Goal: Transaction & Acquisition: Purchase product/service

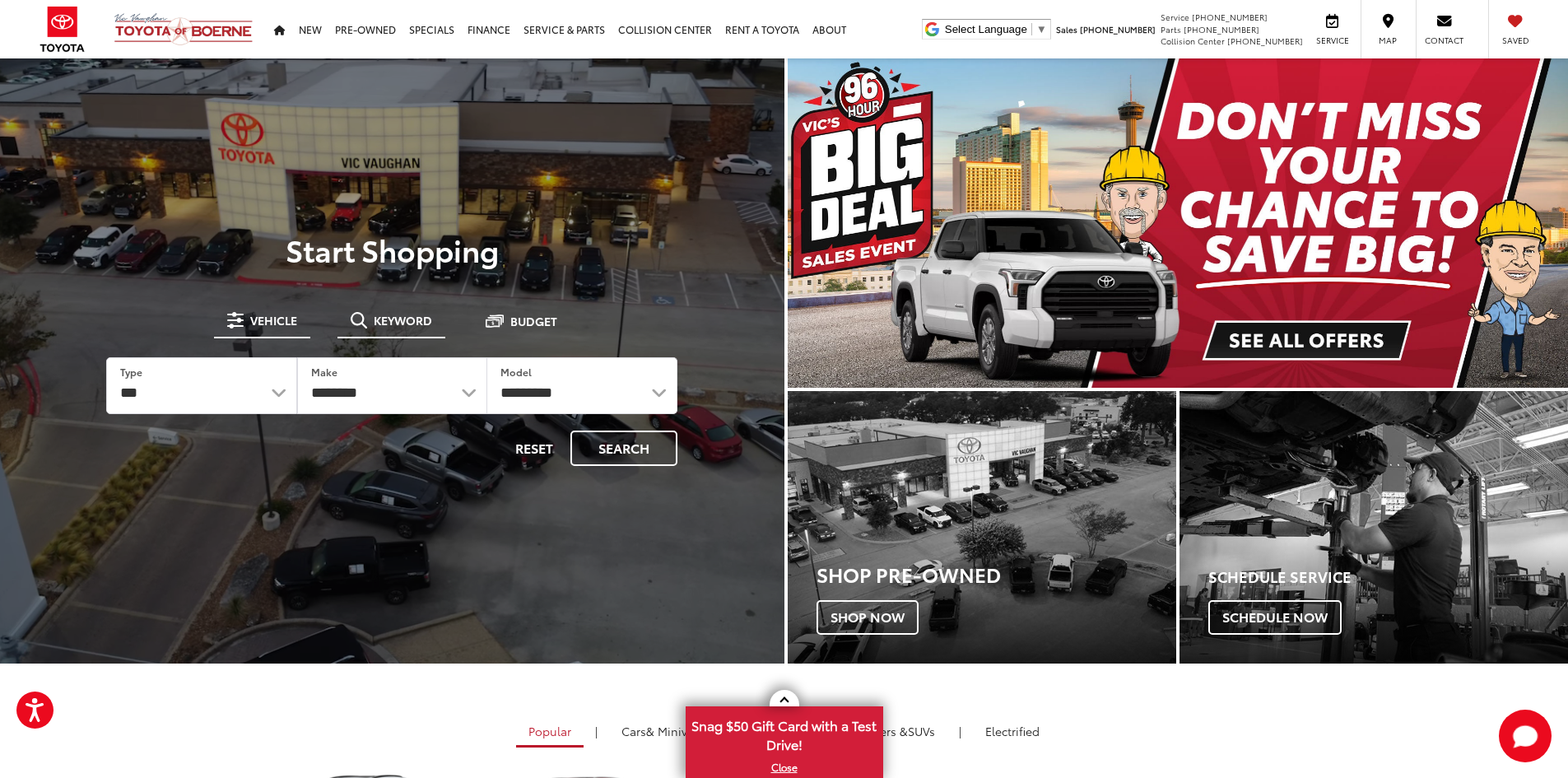
click at [374, 337] on li "Keyword" at bounding box center [391, 322] width 108 height 33
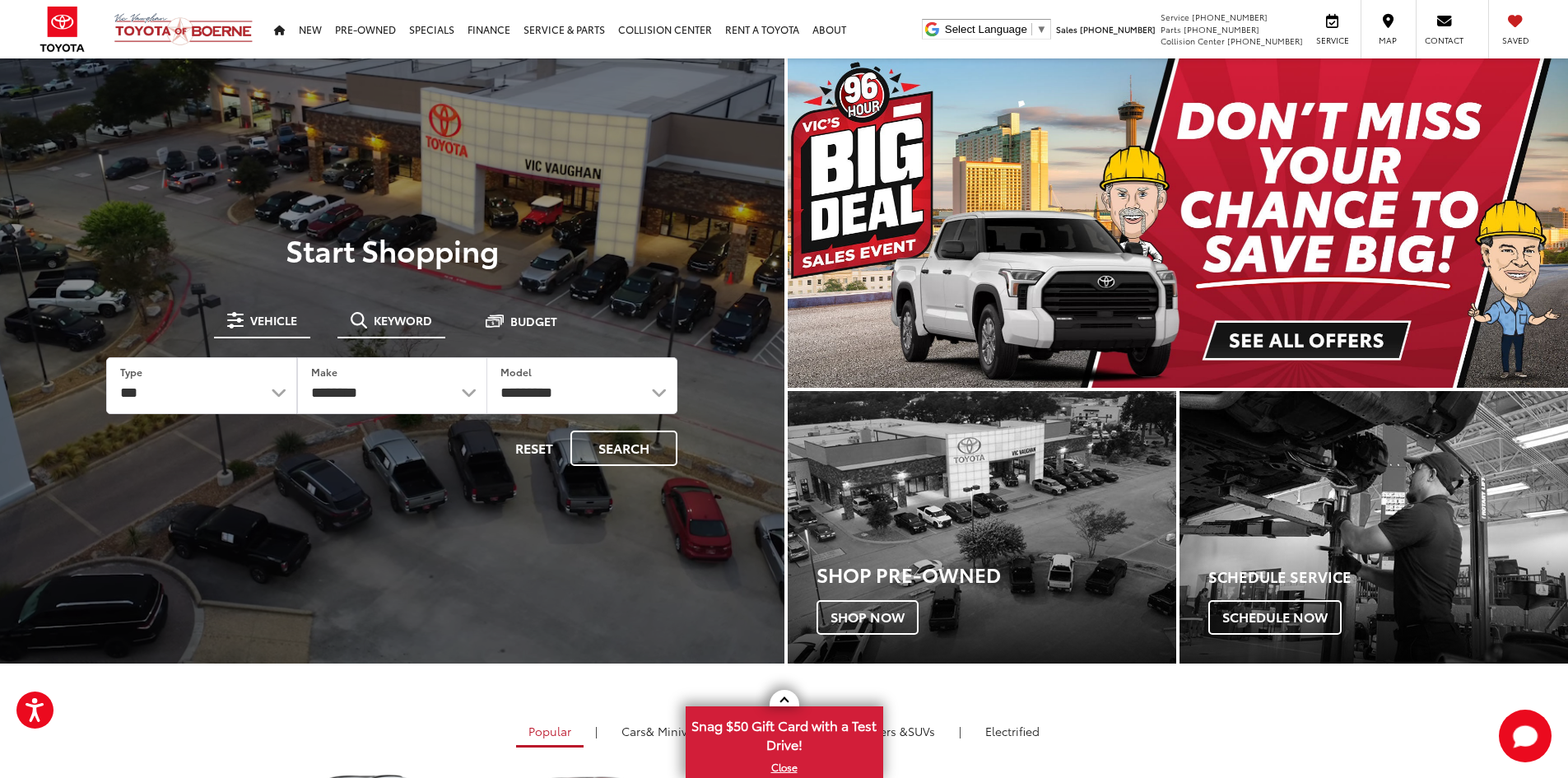
click at [401, 314] on span "Keyword" at bounding box center [402, 320] width 59 height 12
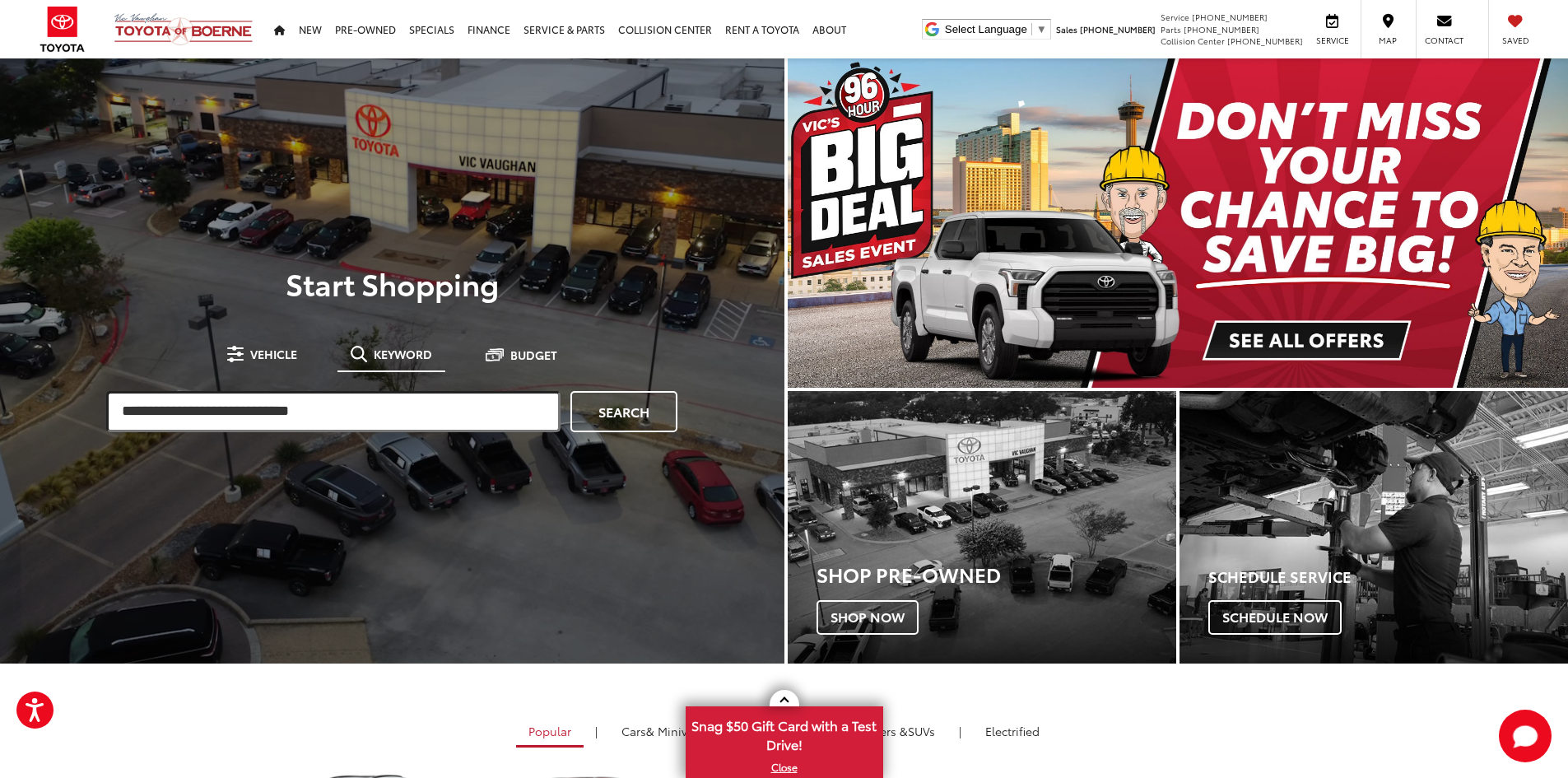
click at [320, 408] on input "search" at bounding box center [333, 411] width 454 height 41
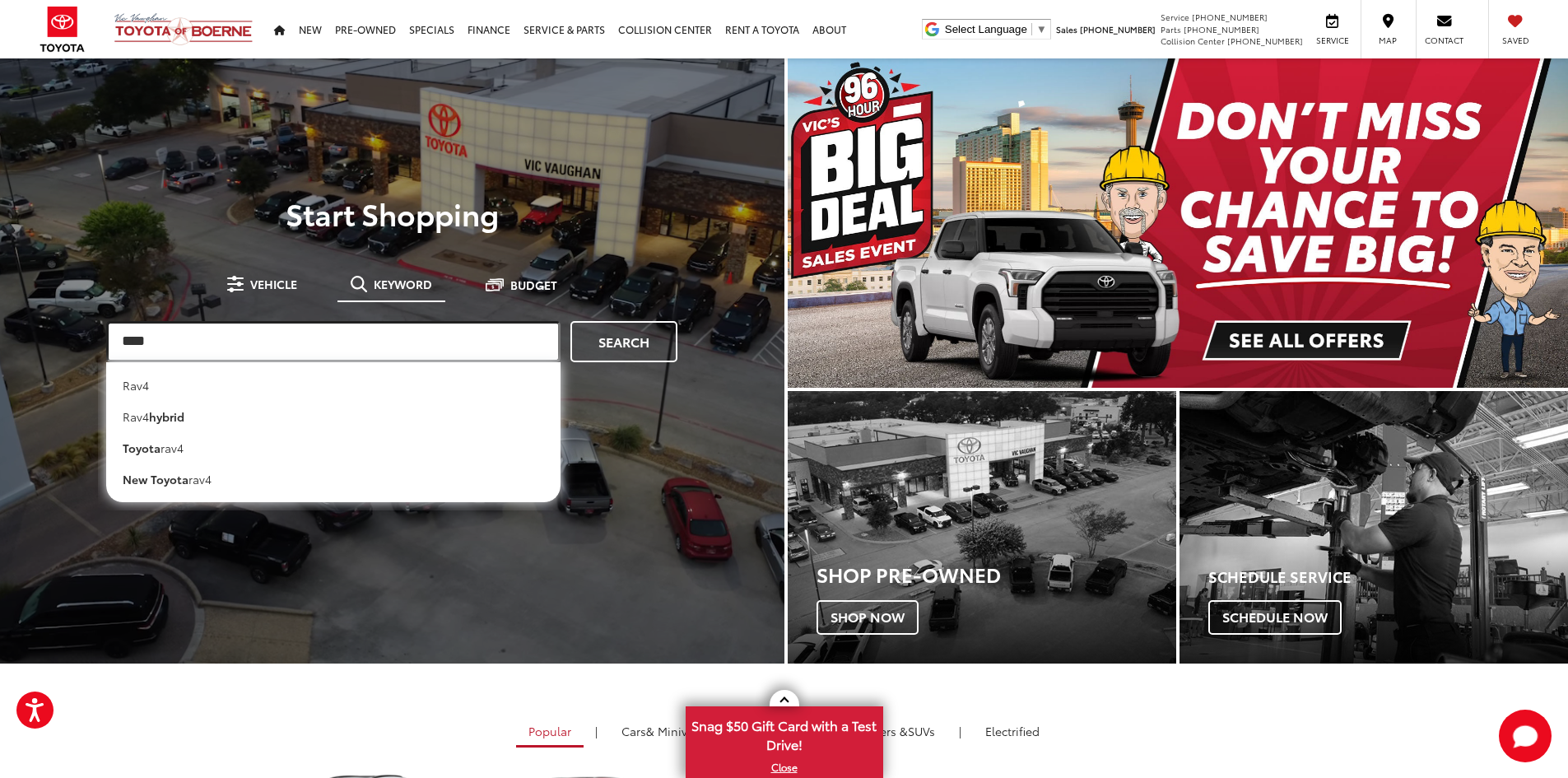
type input "****"
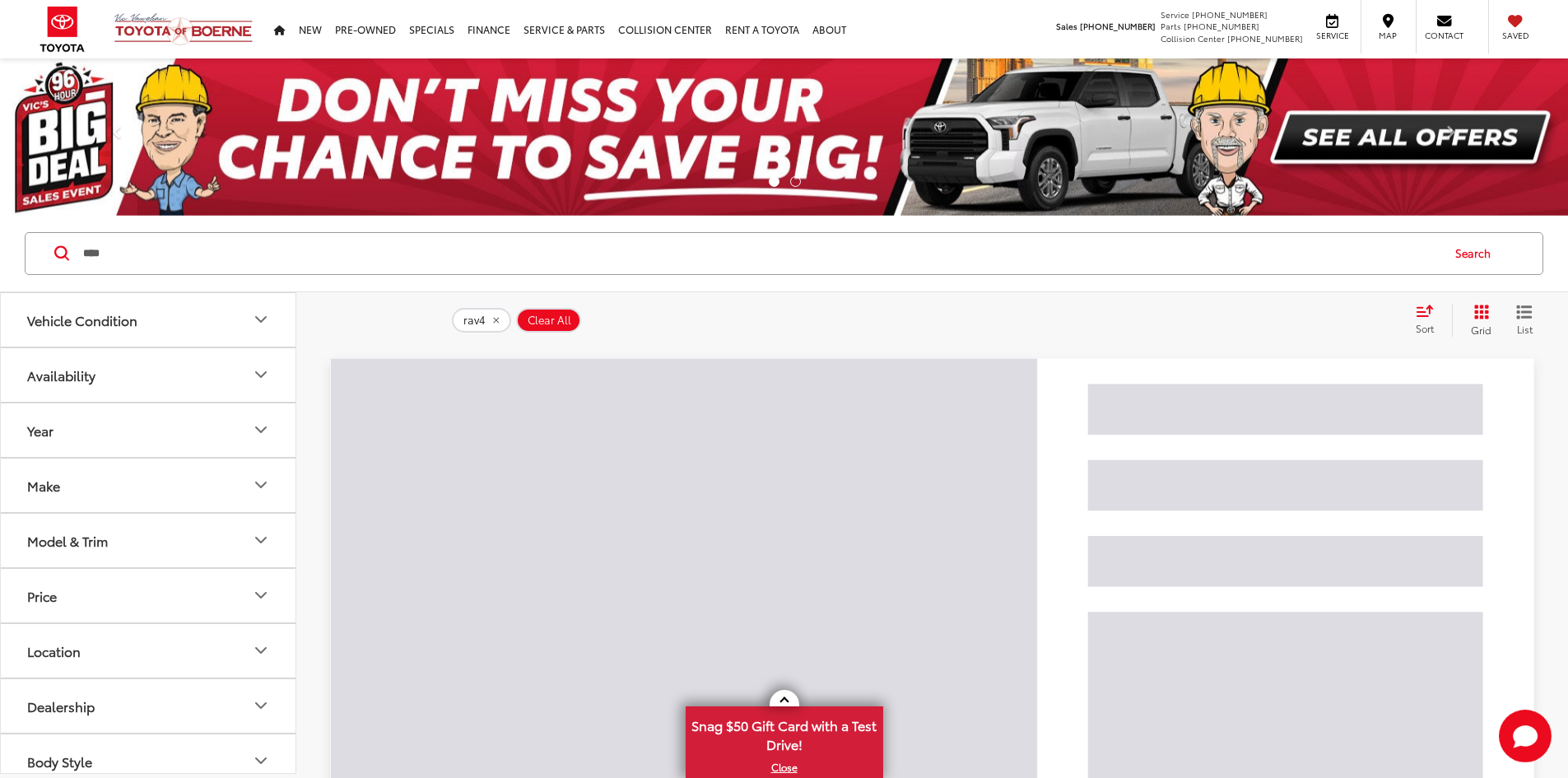
click at [277, 250] on input "****" at bounding box center [760, 253] width 1358 height 39
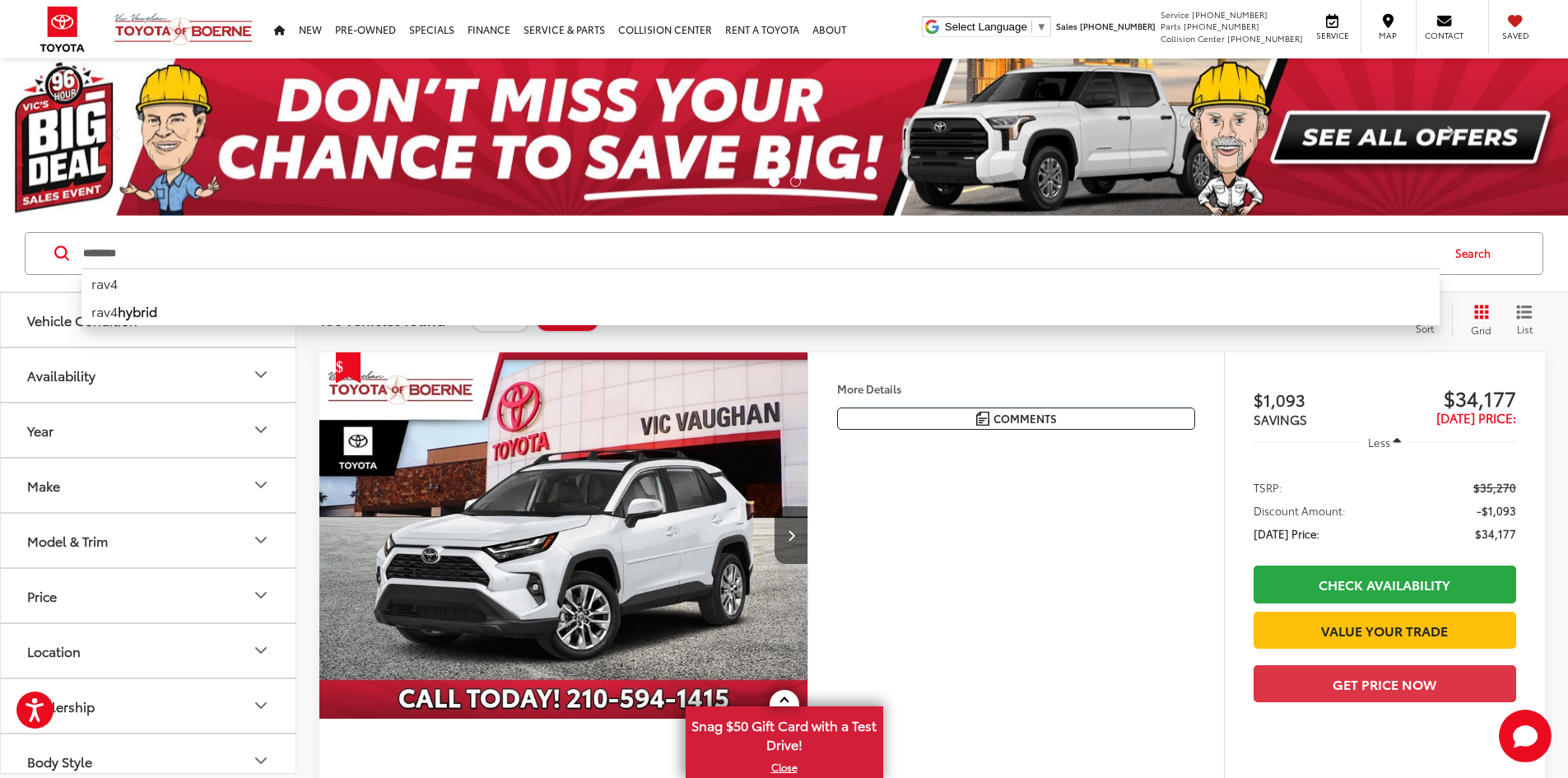
type input "********"
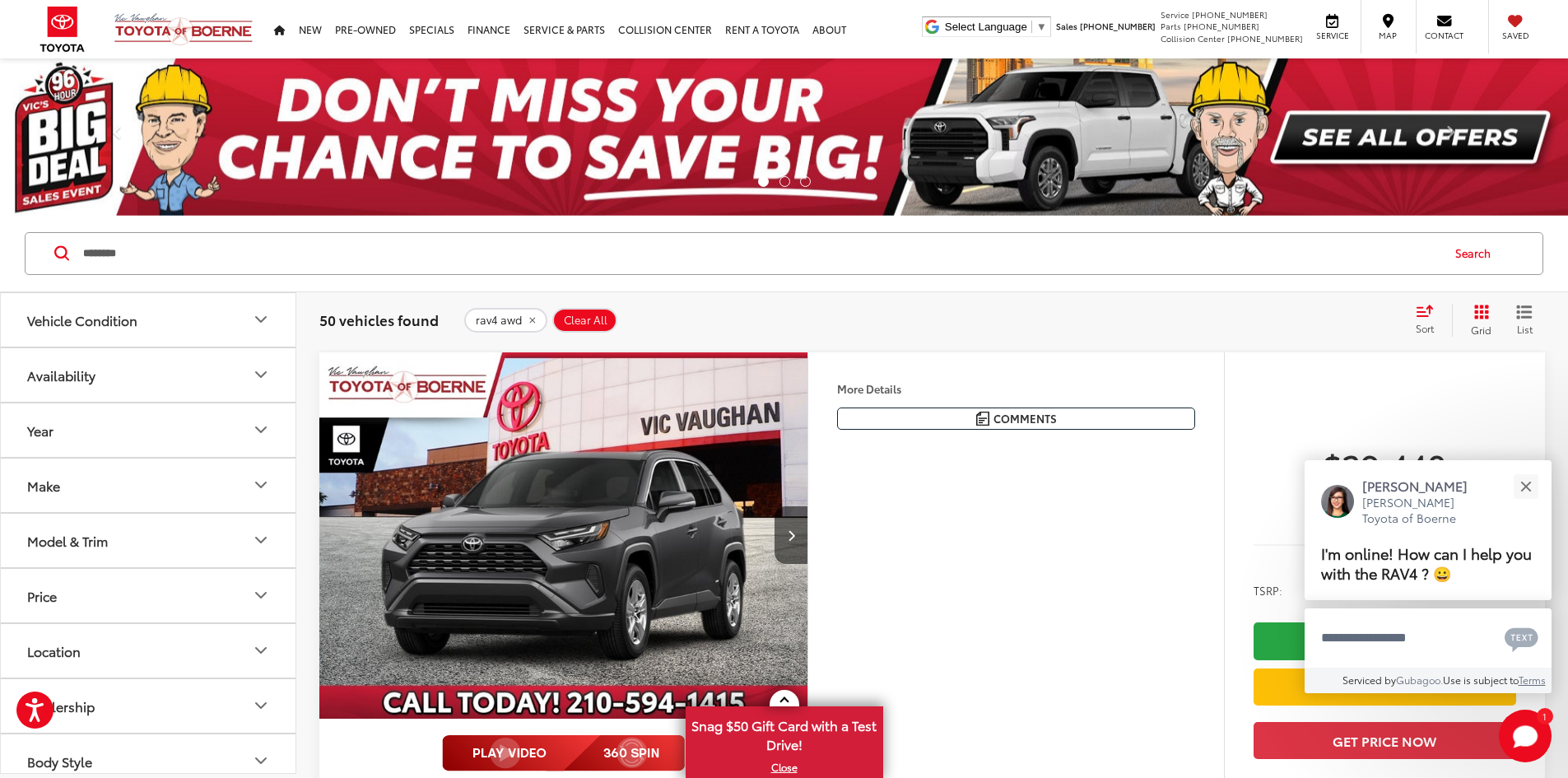
click at [1424, 313] on icon "Select sort value" at bounding box center [1424, 310] width 18 height 12
click at [1364, 418] on span "Low to High" at bounding box center [1371, 421] width 74 height 19
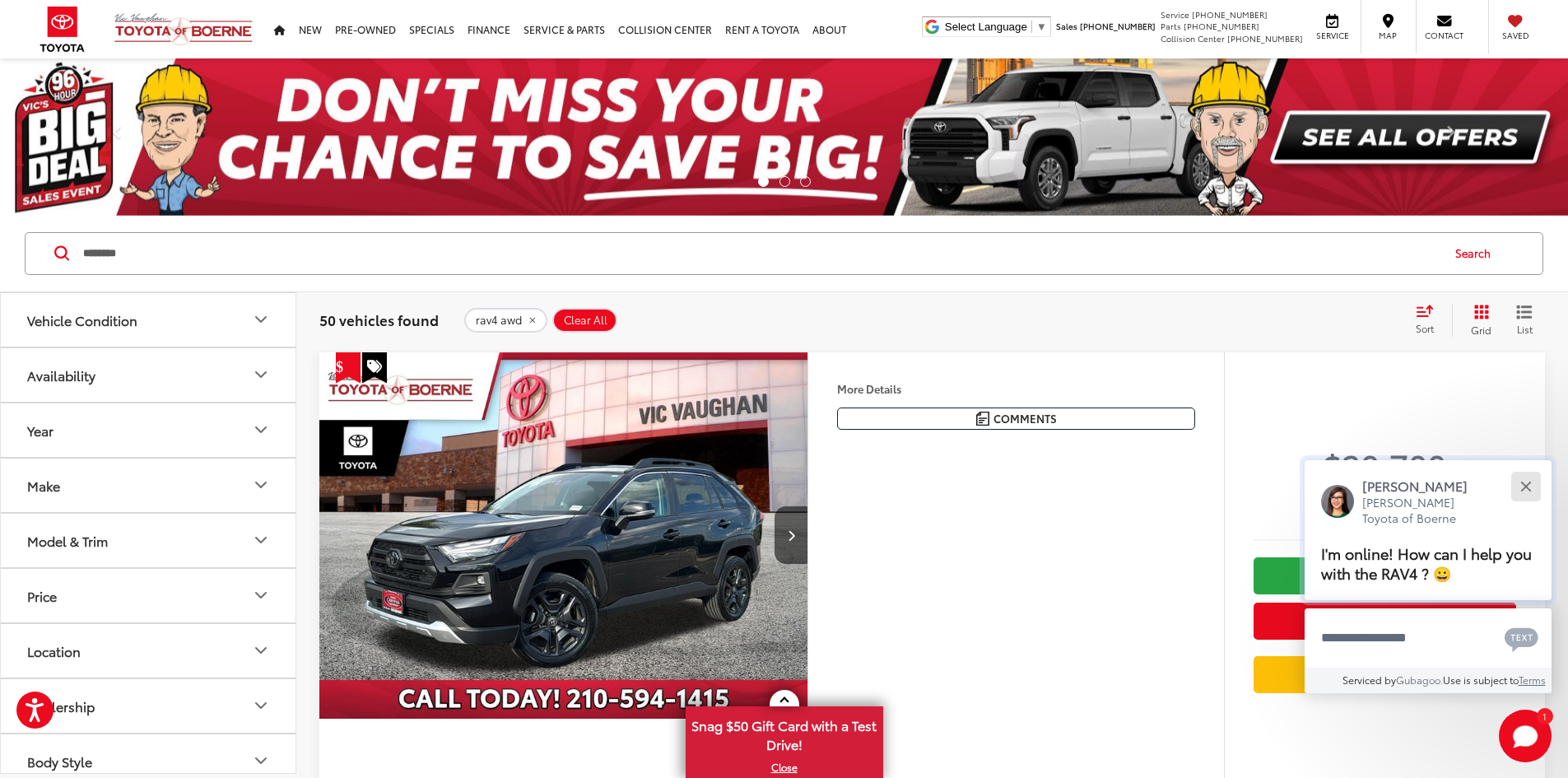
click at [1533, 488] on button "Close" at bounding box center [1525, 486] width 36 height 36
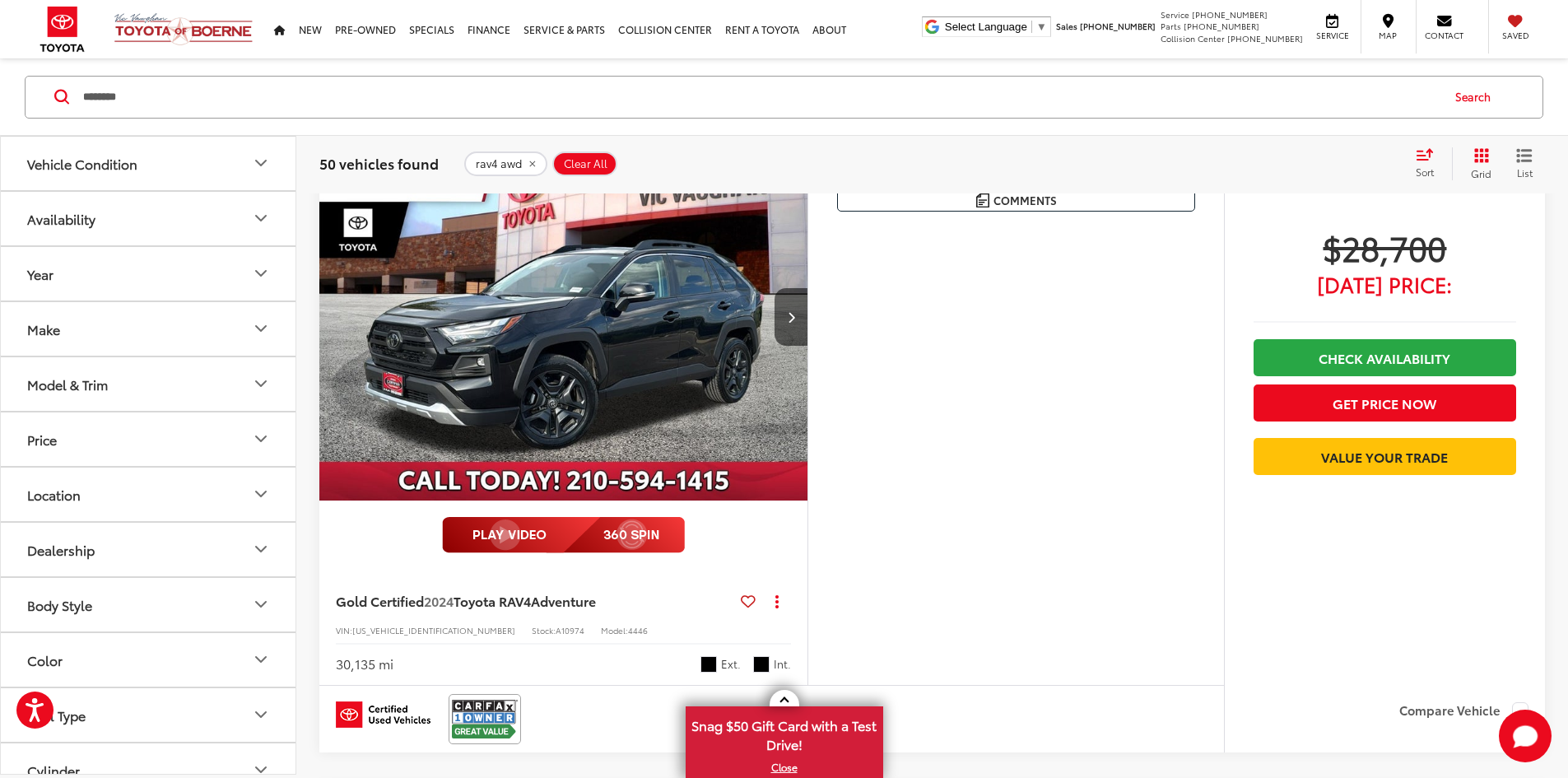
scroll to position [247, 0]
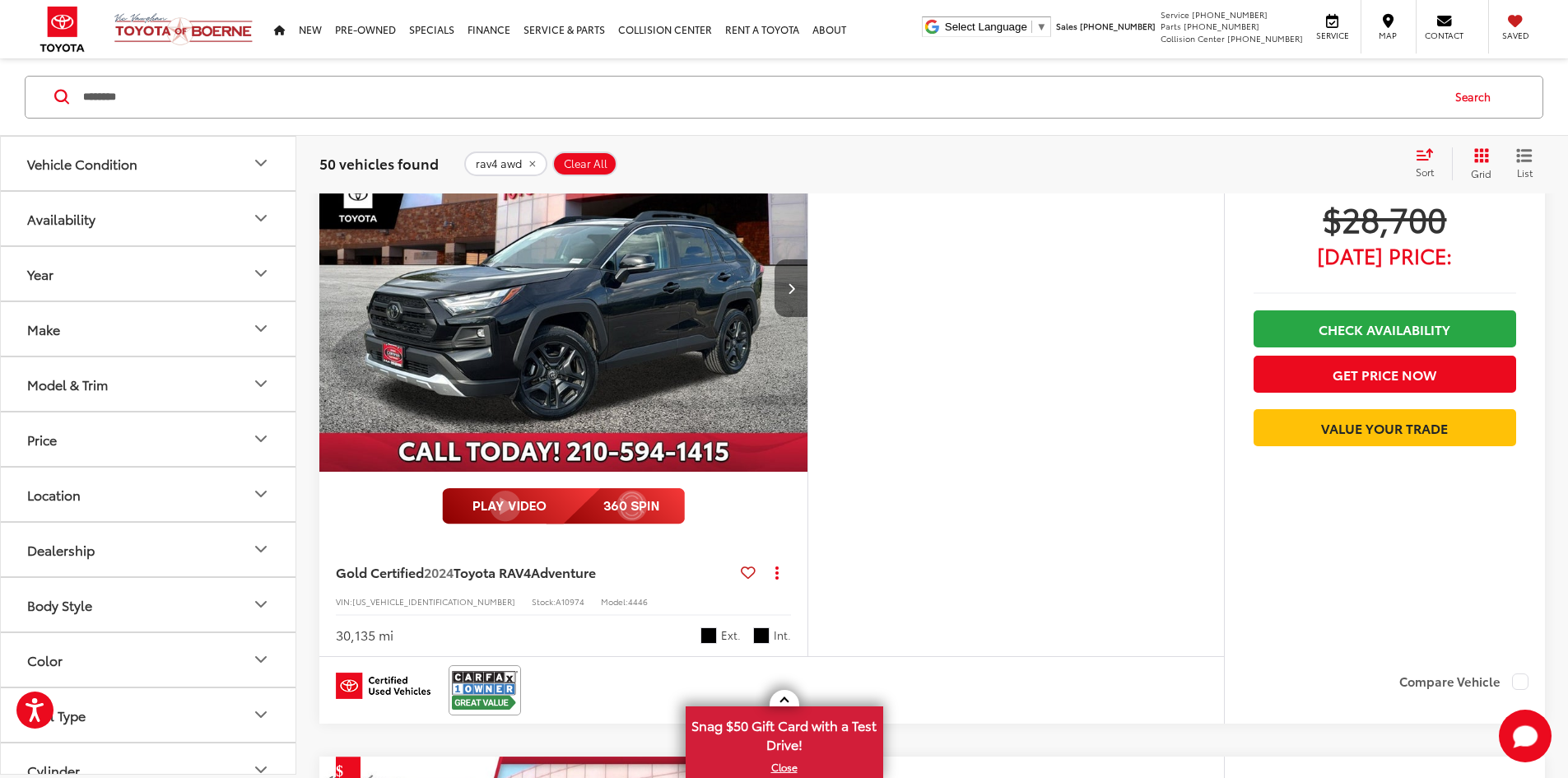
click at [808, 317] on button "Next image" at bounding box center [791, 288] width 33 height 58
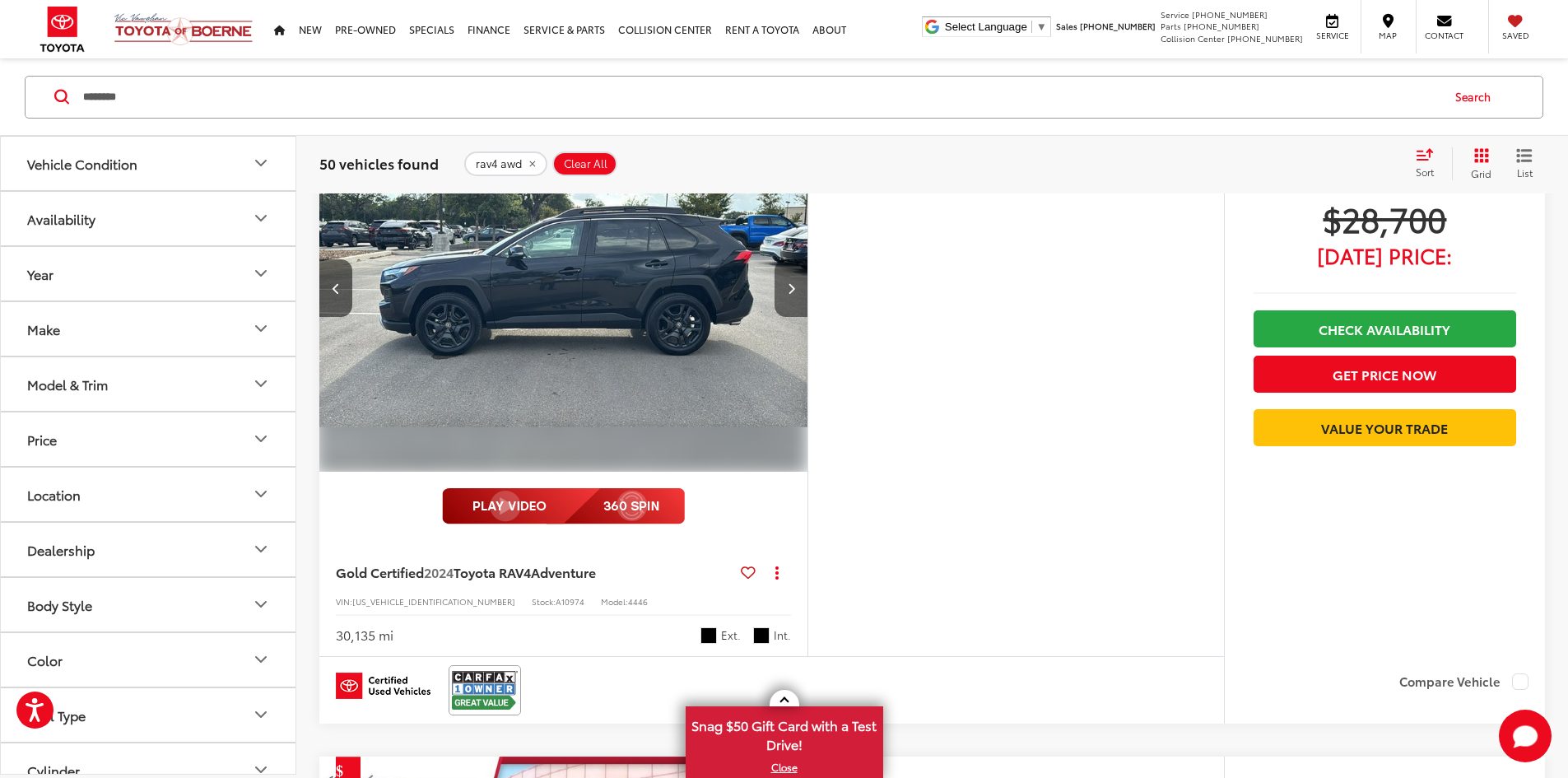
click at [808, 317] on button "Next image" at bounding box center [791, 288] width 33 height 58
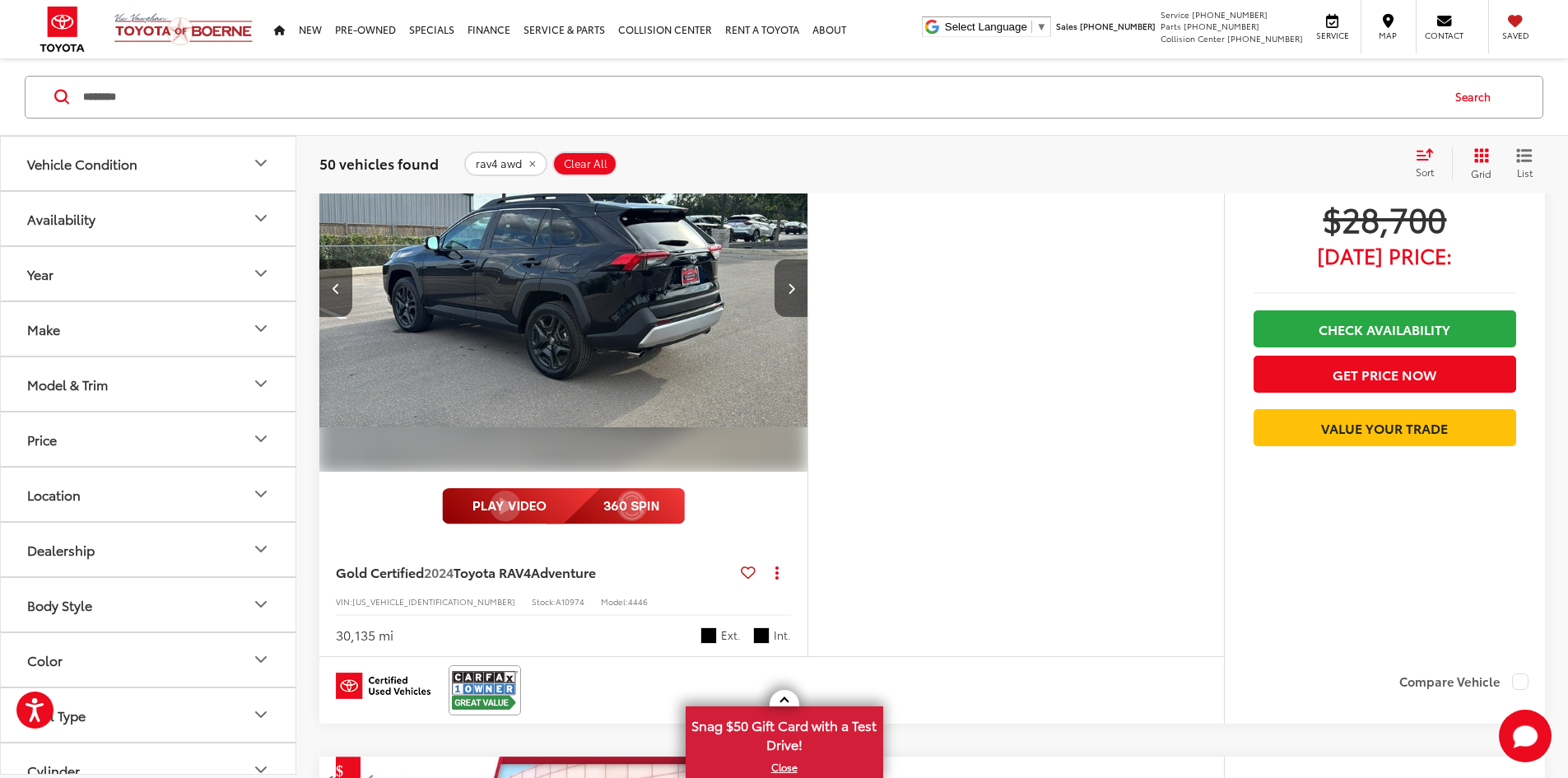
scroll to position [0, 1248]
click at [808, 317] on button "Next image" at bounding box center [791, 288] width 33 height 58
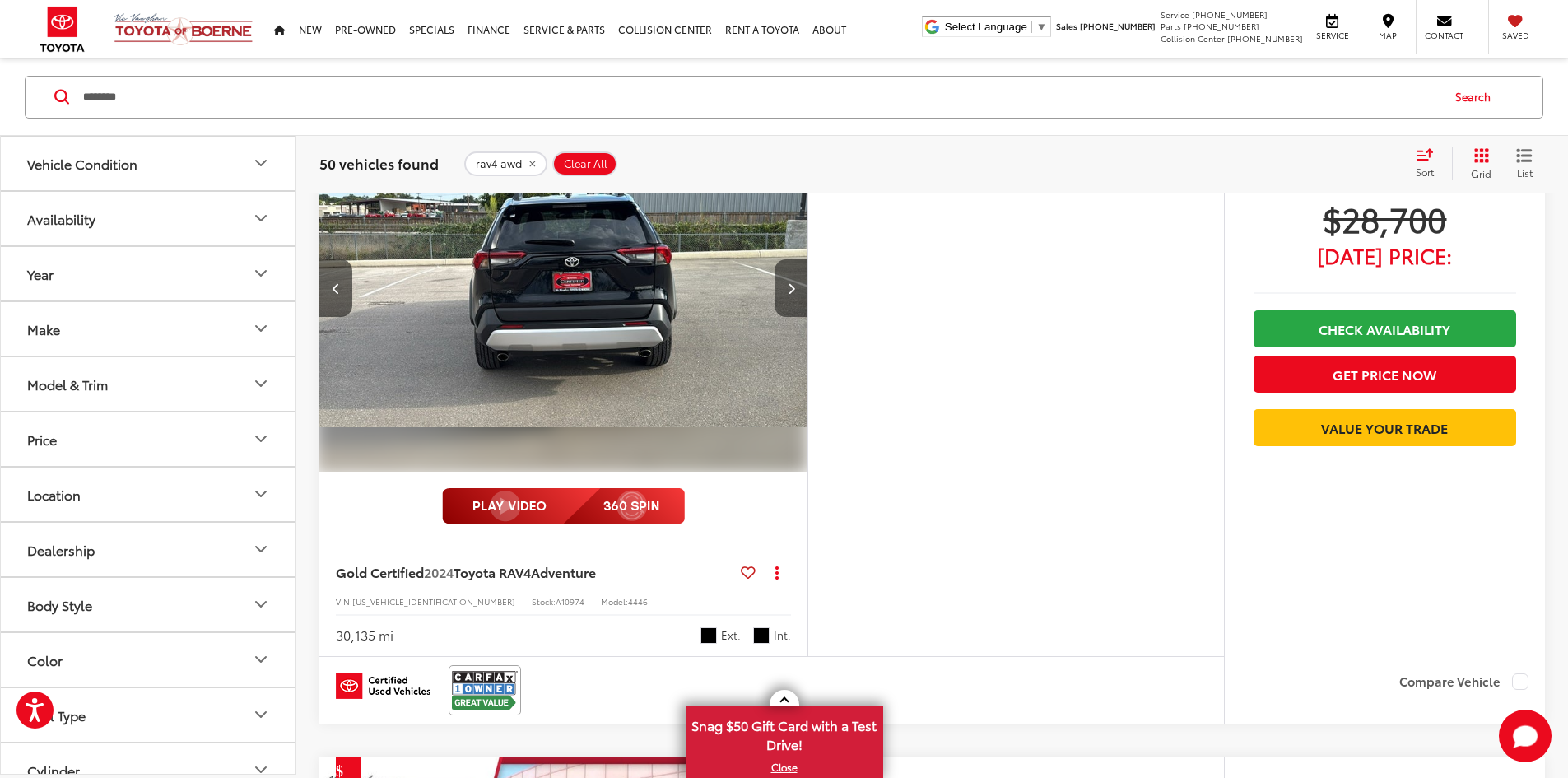
click at [808, 317] on button "Next image" at bounding box center [791, 288] width 33 height 58
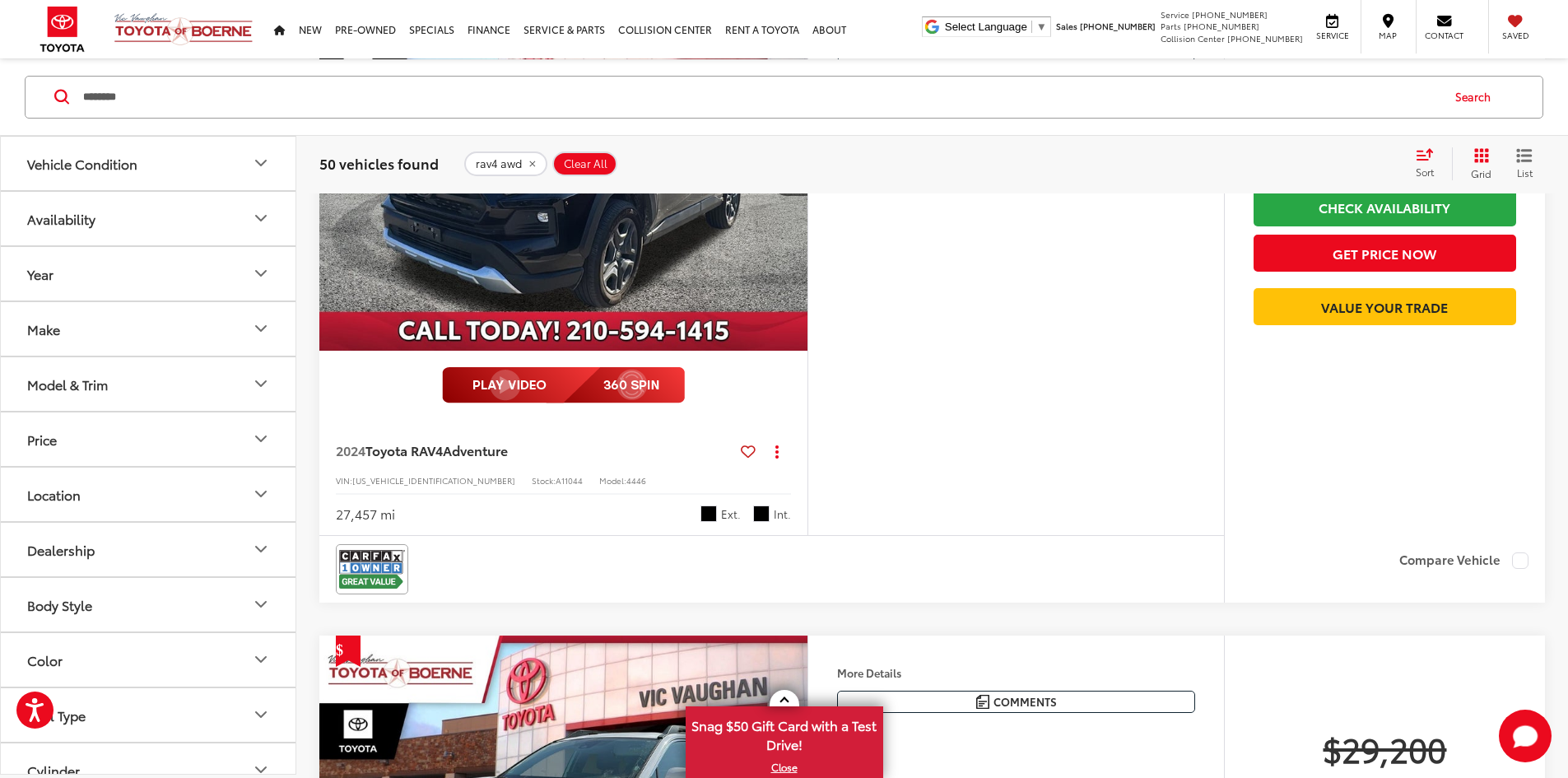
scroll to position [1153, 0]
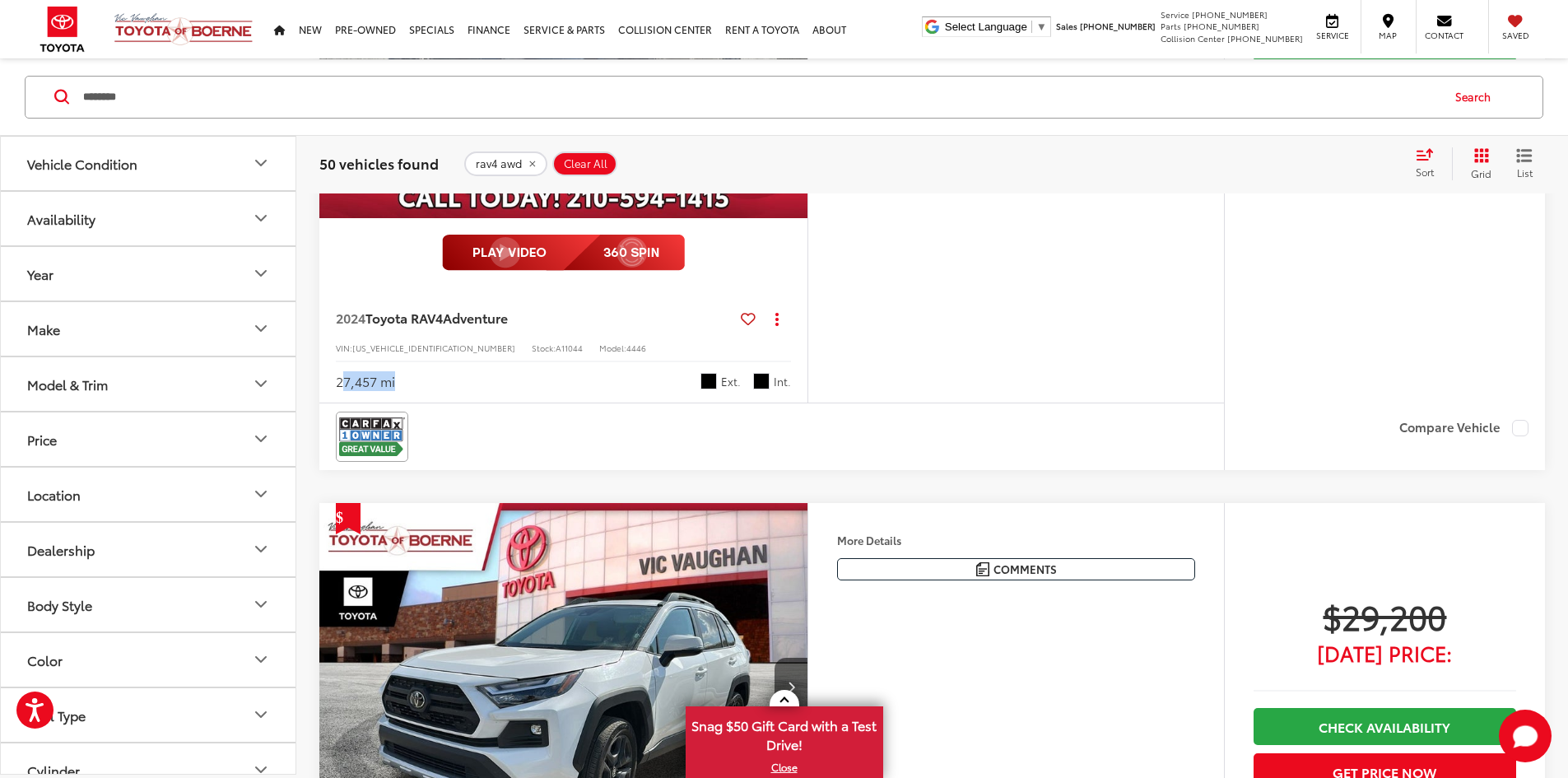
drag, startPoint x: 397, startPoint y: 585, endPoint x: 342, endPoint y: 582, distance: 55.1
click at [342, 391] on div "27,457 mi Ext. Int." at bounding box center [564, 376] width 455 height 31
click at [519, 391] on div "27,457 mi Ext. Int." at bounding box center [564, 376] width 455 height 31
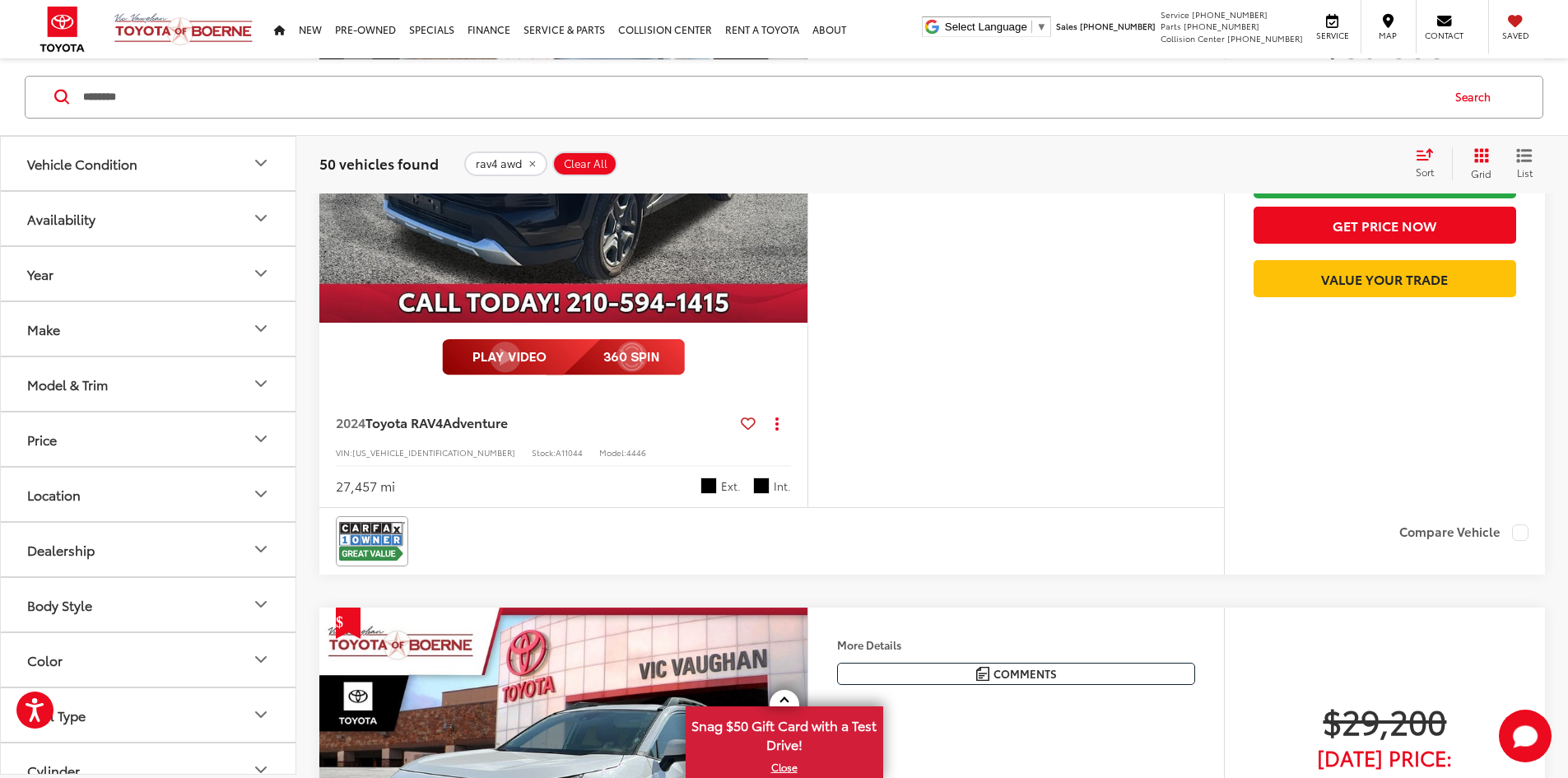
scroll to position [988, 0]
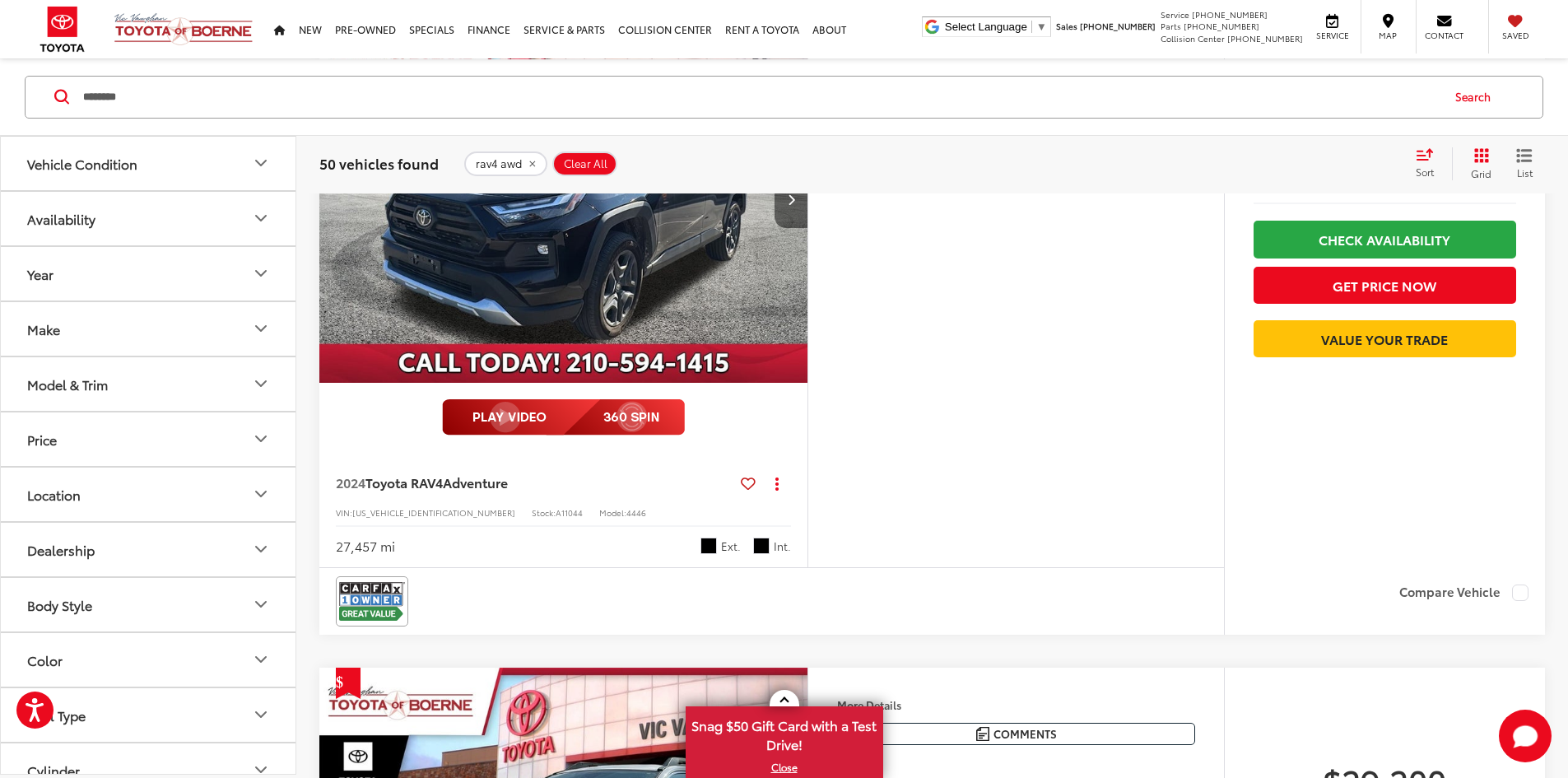
click at [808, 228] on button "Next image" at bounding box center [791, 199] width 33 height 58
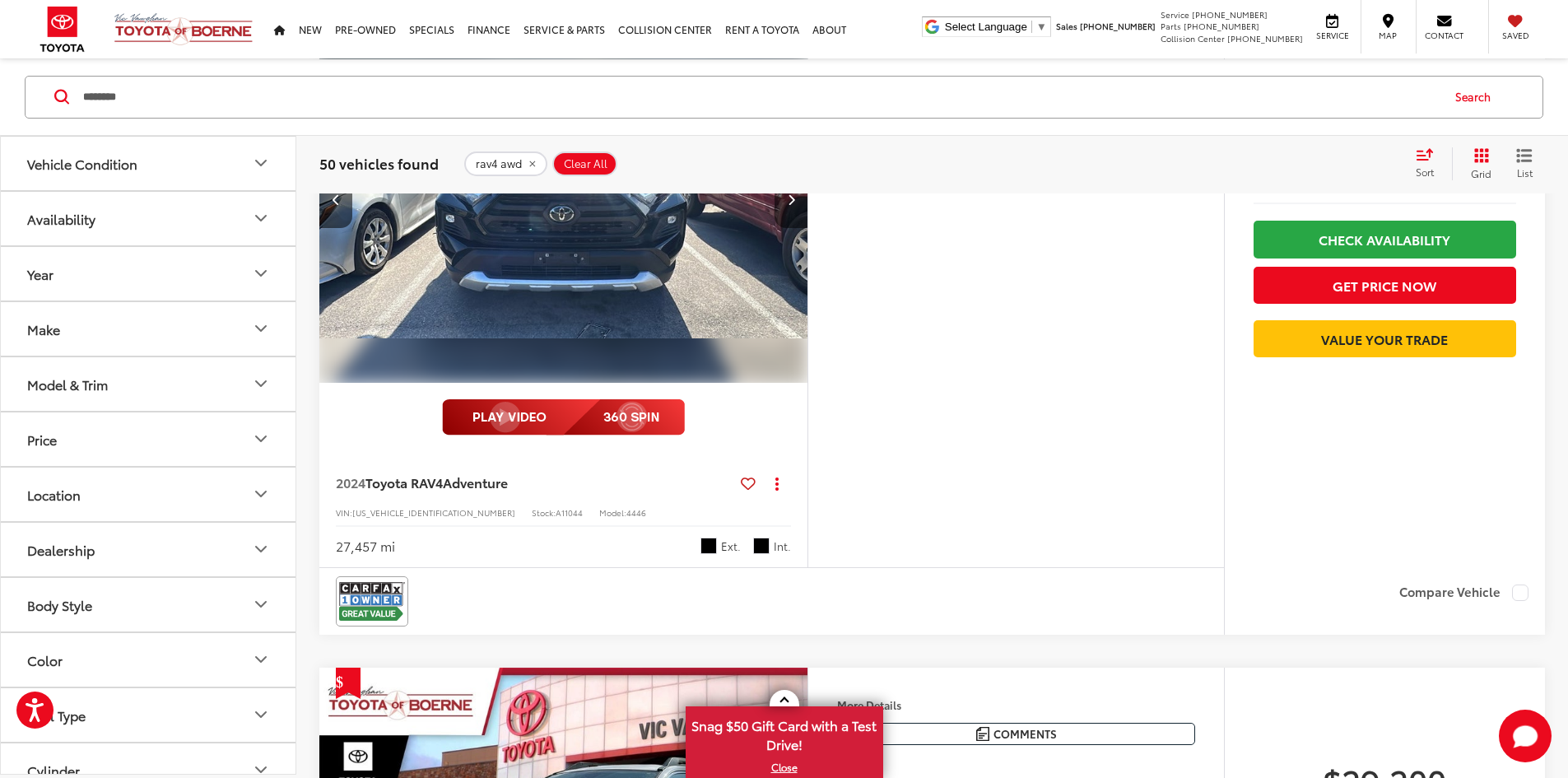
click at [808, 228] on button "Next image" at bounding box center [791, 199] width 33 height 58
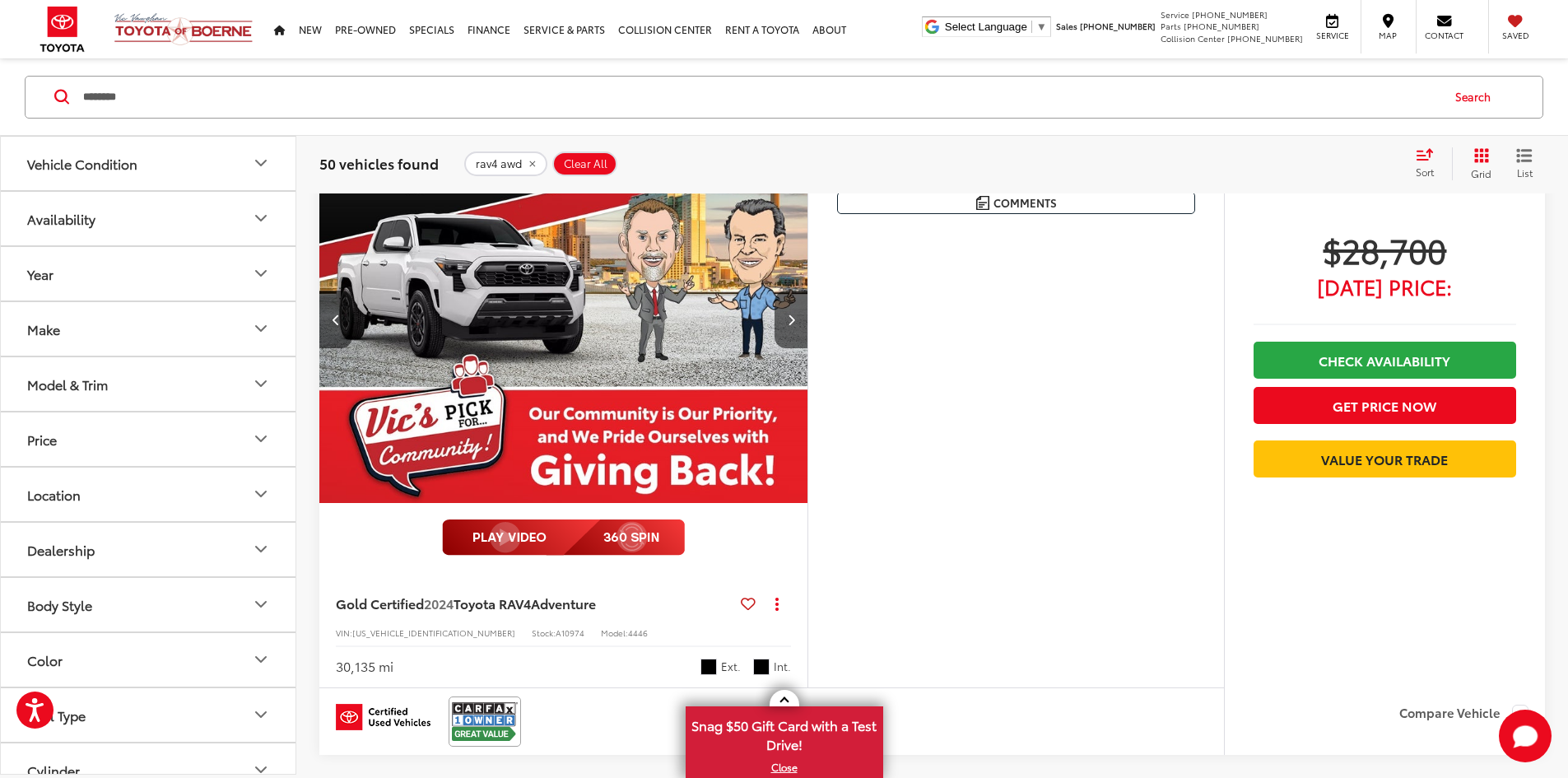
scroll to position [0, 0]
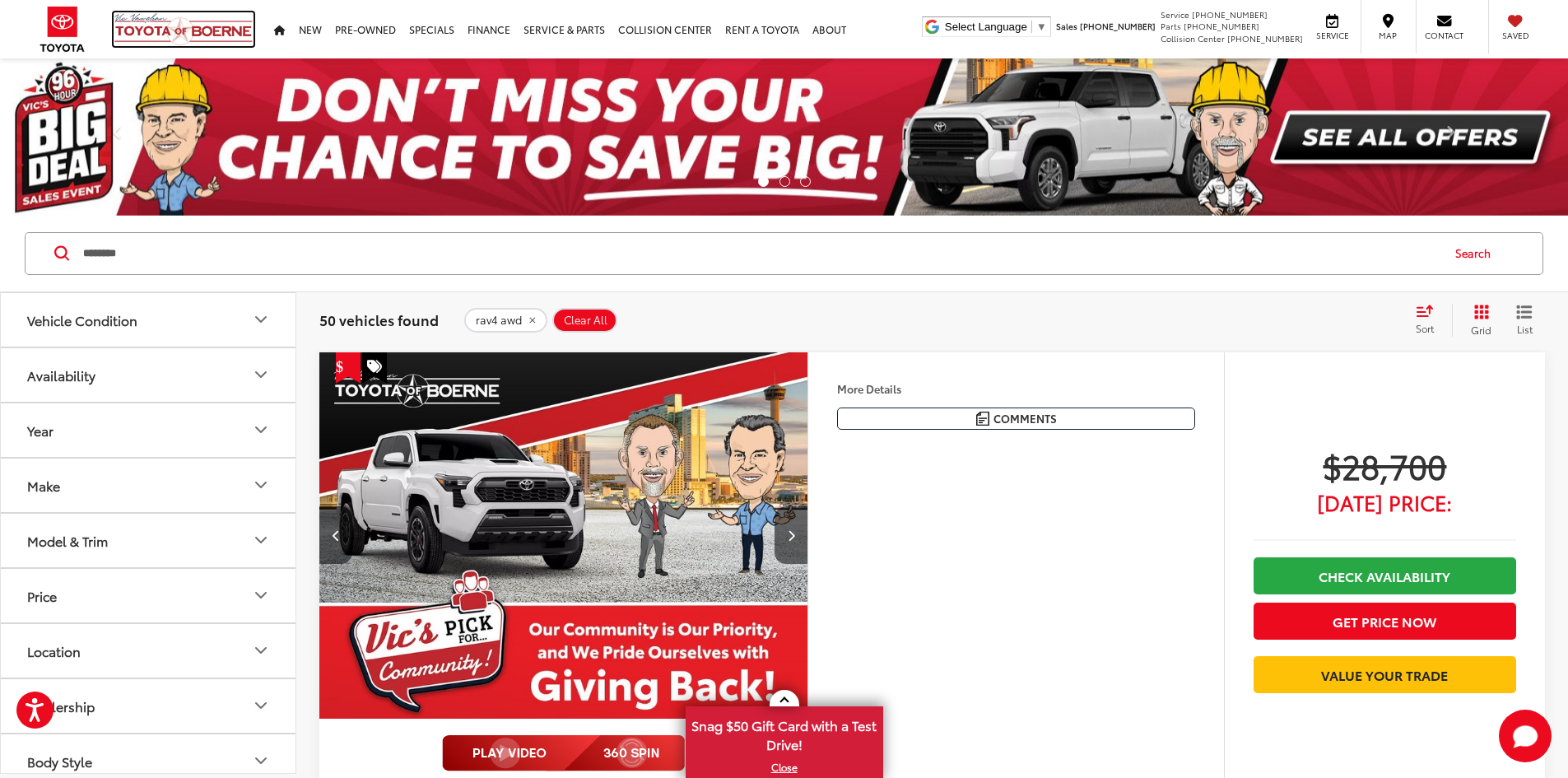
drag, startPoint x: 168, startPoint y: 17, endPoint x: 182, endPoint y: 22, distance: 14.9
click at [169, 17] on img at bounding box center [183, 29] width 140 height 34
